Goal: Register for event/course

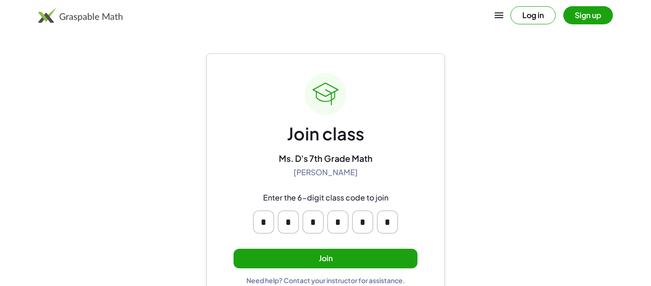
scroll to position [18, 0]
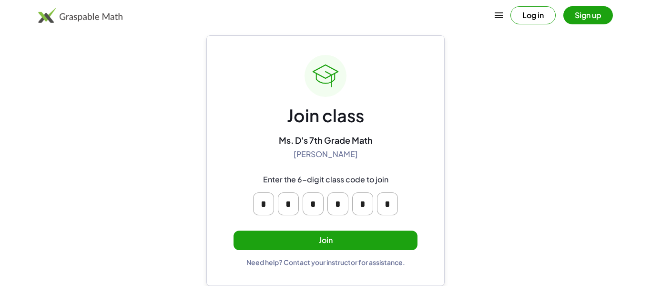
click at [395, 240] on button "Join" at bounding box center [326, 240] width 184 height 20
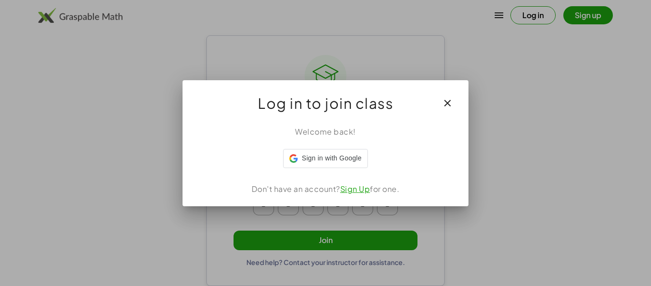
scroll to position [0, 0]
click at [357, 187] on link "Sign Up" at bounding box center [355, 189] width 30 height 10
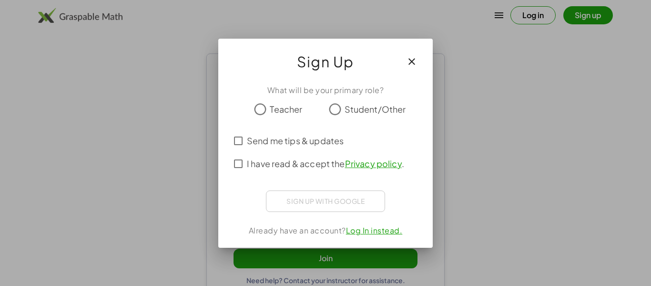
click at [350, 110] on span "Student/Other" at bounding box center [375, 108] width 61 height 13
click at [280, 147] on label "Send me tips & updates" at bounding box center [295, 140] width 97 height 23
click at [264, 159] on span "I have read & accept the Privacy policy ." at bounding box center [325, 163] width 157 height 13
